Goal: Book appointment/travel/reservation

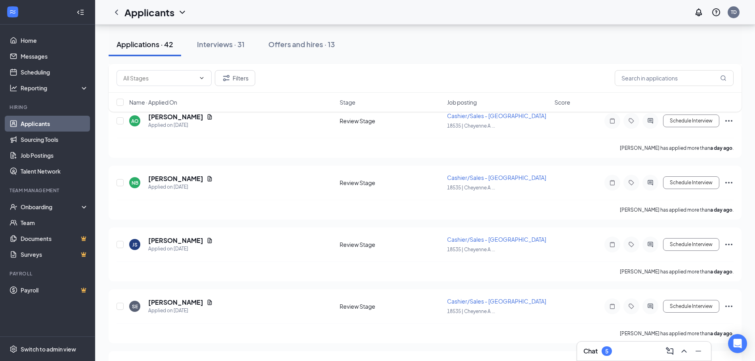
scroll to position [436, 0]
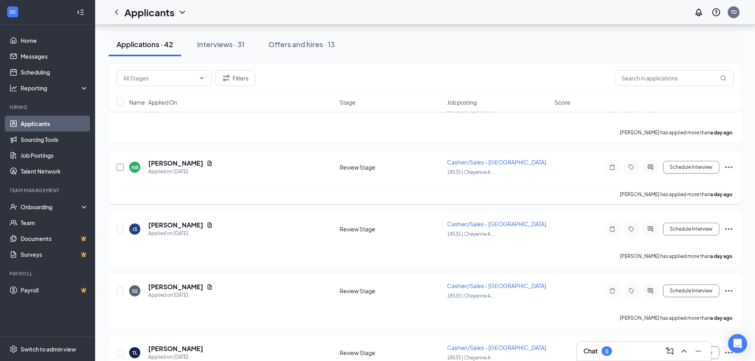
click at [122, 168] on input "checkbox" at bounding box center [119, 167] width 7 height 7
checkbox input "true"
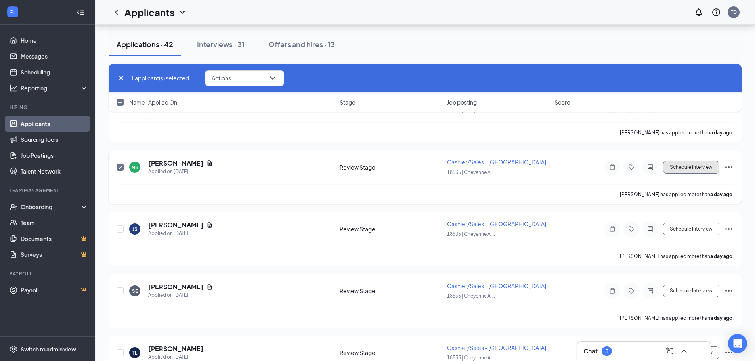
click at [708, 167] on button "Schedule Interview" at bounding box center [691, 167] width 56 height 13
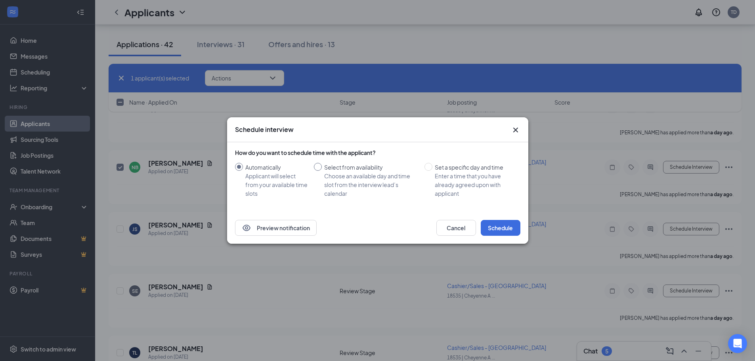
click at [321, 167] on input "Select from availability Choose an available day and time slot from the intervi…" at bounding box center [318, 167] width 8 height 8
radio input "true"
radio input "false"
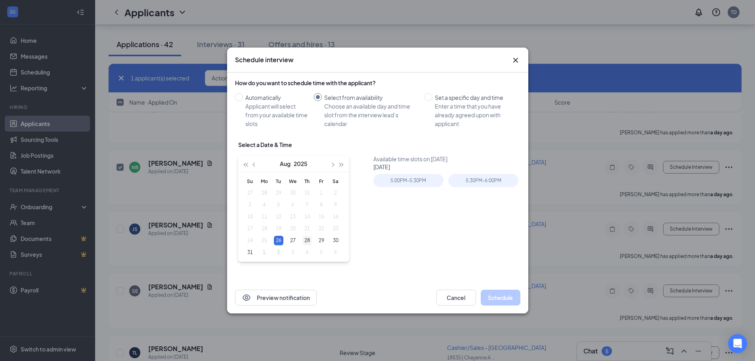
click at [305, 240] on div "28" at bounding box center [307, 241] width 10 height 10
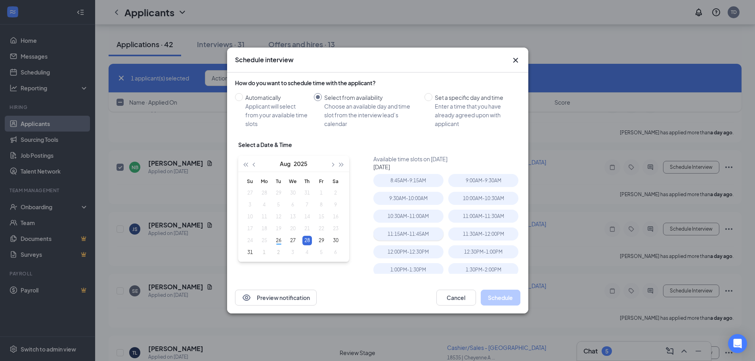
type input "[DATE]"
click at [472, 219] on div "11:00AM - 11:30AM" at bounding box center [483, 216] width 70 height 13
click at [505, 298] on button "Schedule" at bounding box center [501, 298] width 40 height 16
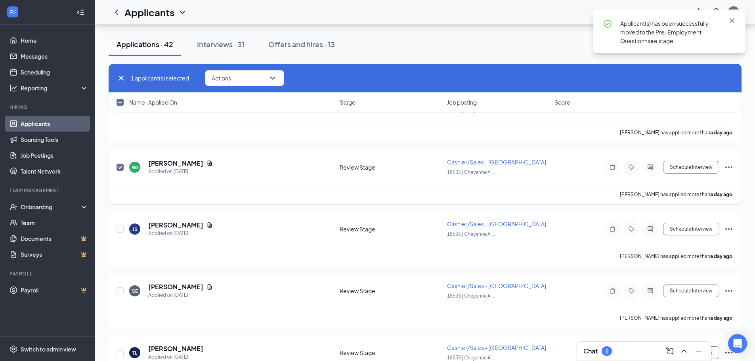
checkbox input "false"
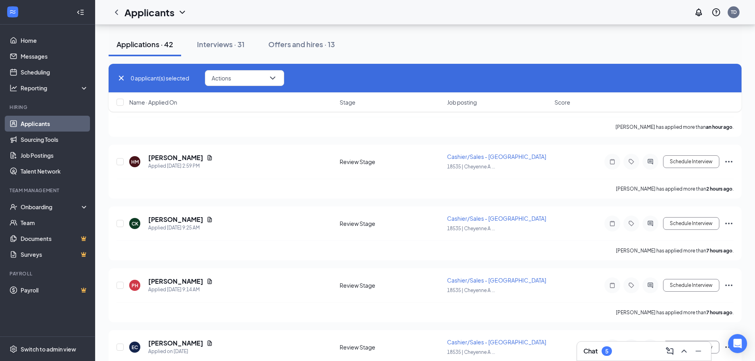
scroll to position [0, 0]
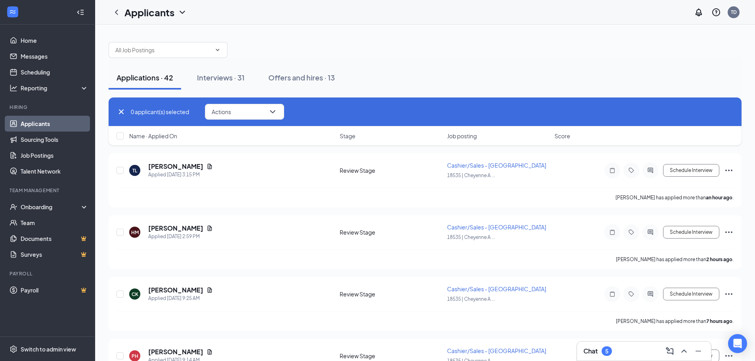
click at [549, 44] on div at bounding box center [425, 46] width 633 height 24
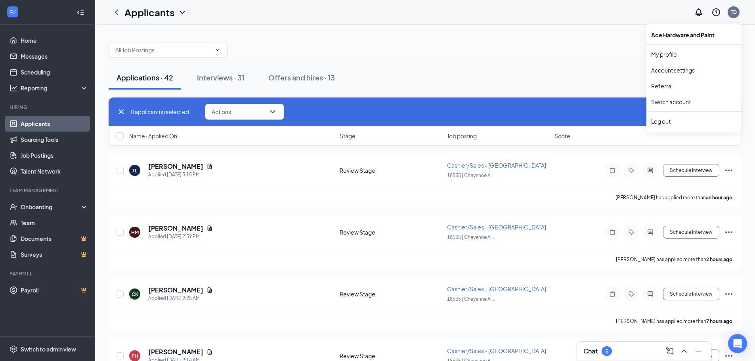
click at [735, 13] on div "TD" at bounding box center [734, 12] width 6 height 7
click at [658, 125] on div "Log out" at bounding box center [694, 121] width 86 height 8
